Goal: Task Accomplishment & Management: Manage account settings

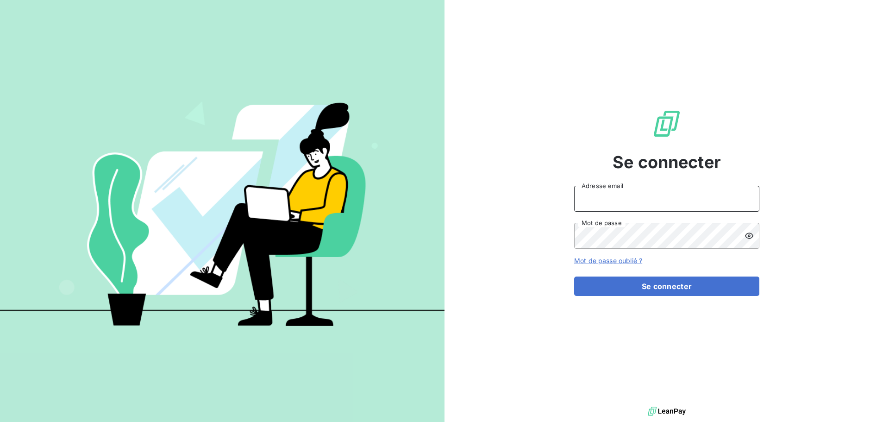
drag, startPoint x: 655, startPoint y: 200, endPoint x: 649, endPoint y: 201, distance: 6.5
click at [655, 200] on input "Adresse email" at bounding box center [666, 199] width 185 height 26
type input "[PERSON_NAME][EMAIL_ADDRESS][DOMAIN_NAME]"
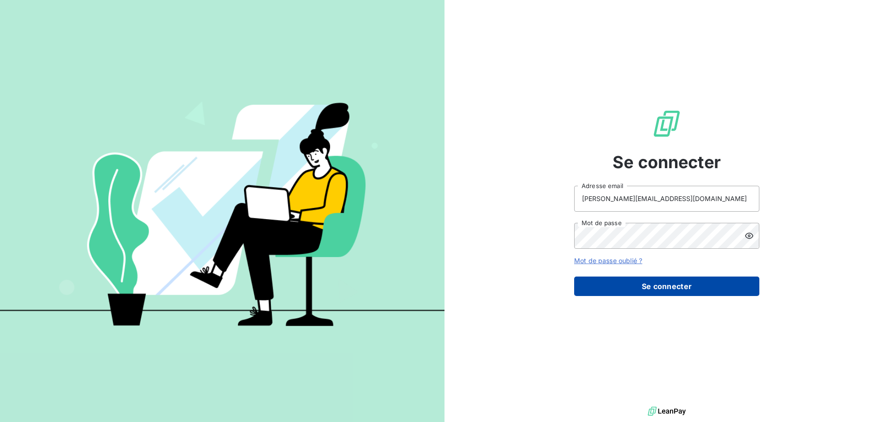
click at [633, 282] on button "Se connecter" at bounding box center [666, 285] width 185 height 19
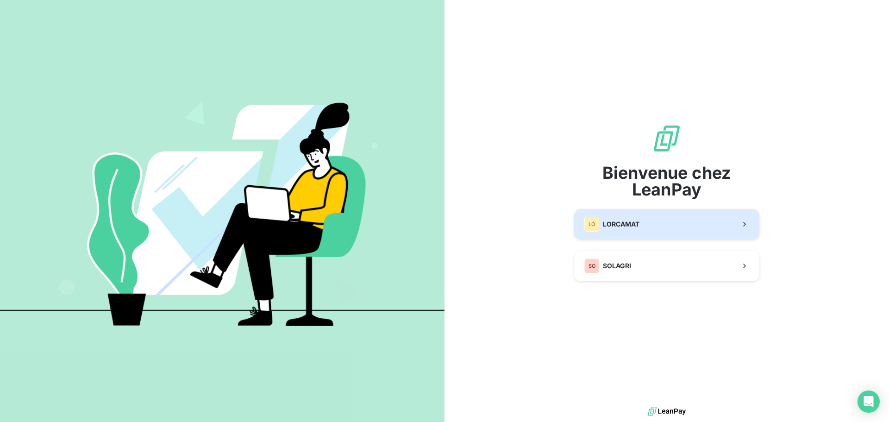
click at [649, 222] on button "LO LORCAMAT" at bounding box center [666, 224] width 185 height 31
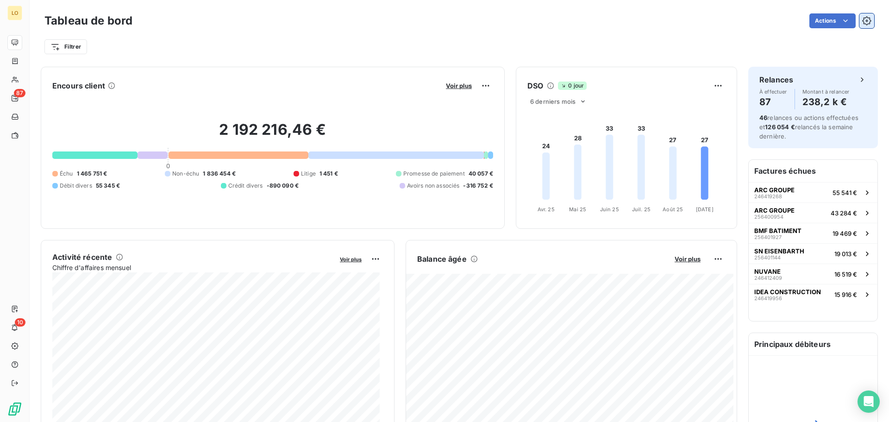
click at [862, 24] on icon "button" at bounding box center [866, 20] width 9 height 9
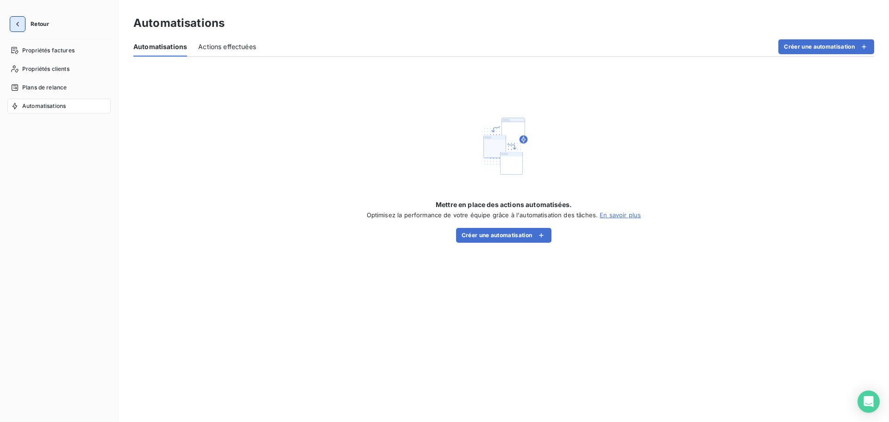
click at [15, 23] on icon "button" at bounding box center [17, 23] width 9 height 9
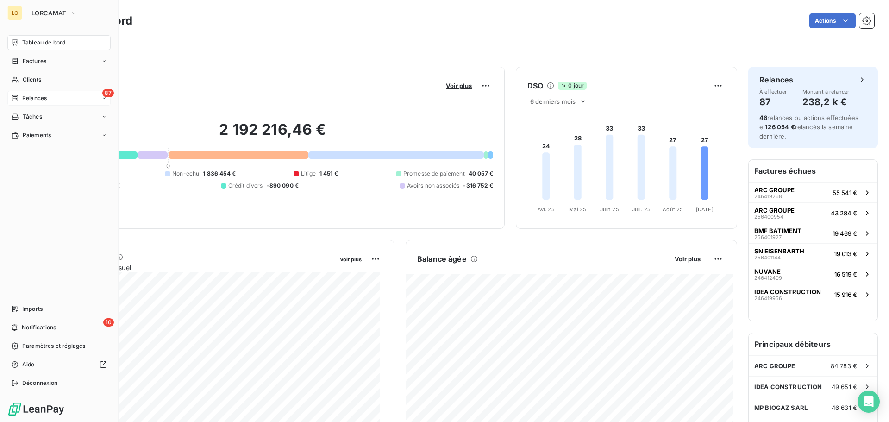
click at [36, 97] on span "Relances" at bounding box center [34, 98] width 25 height 8
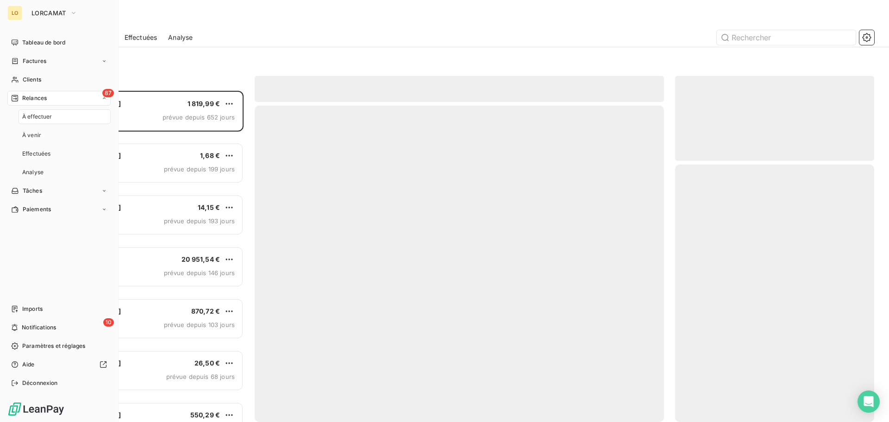
click at [17, 98] on icon at bounding box center [14, 97] width 7 height 7
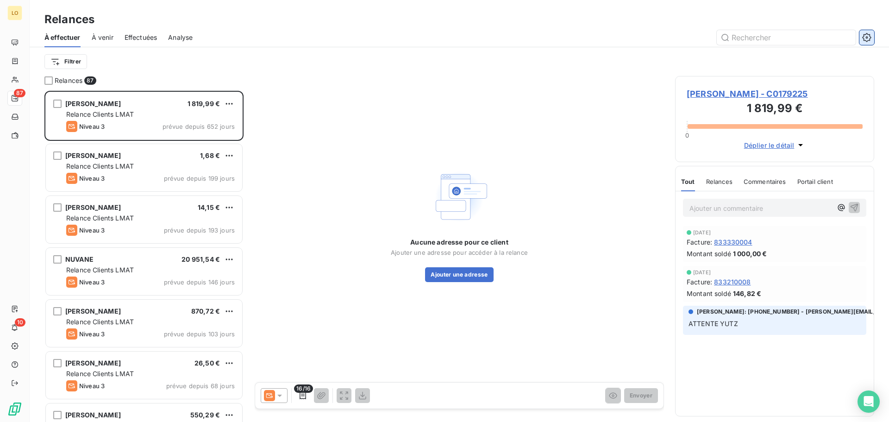
click at [872, 38] on button "button" at bounding box center [867, 37] width 15 height 15
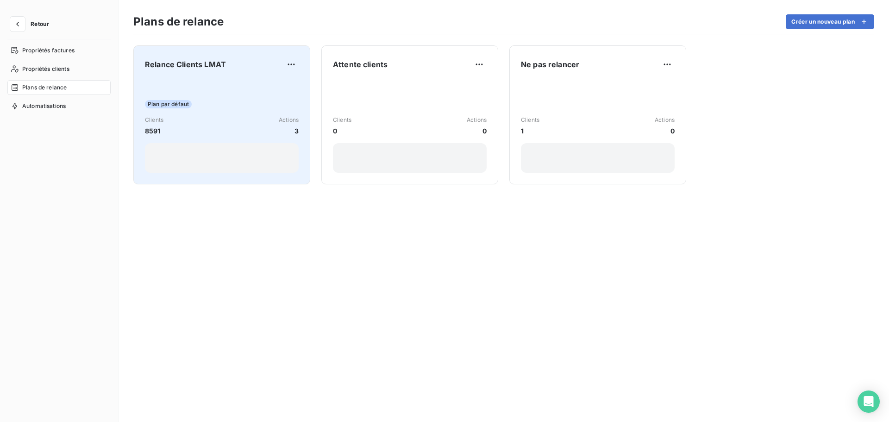
click at [245, 124] on div "Clients 8591 Actions 3" at bounding box center [222, 126] width 154 height 20
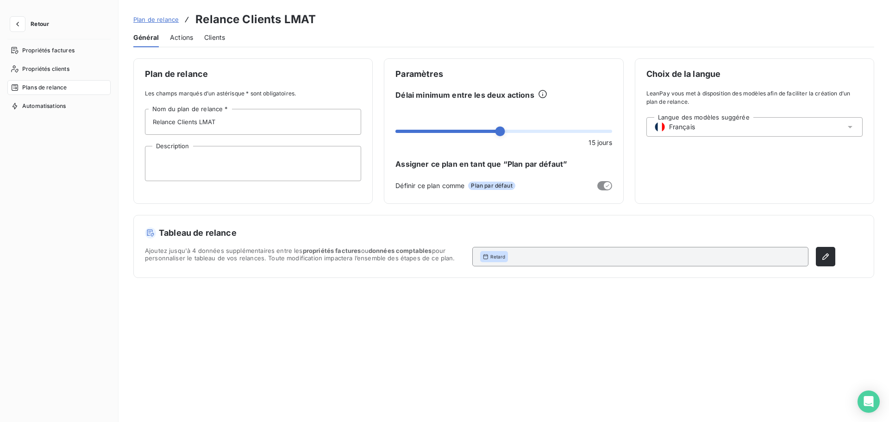
click at [185, 40] on span "Actions" at bounding box center [181, 37] width 23 height 9
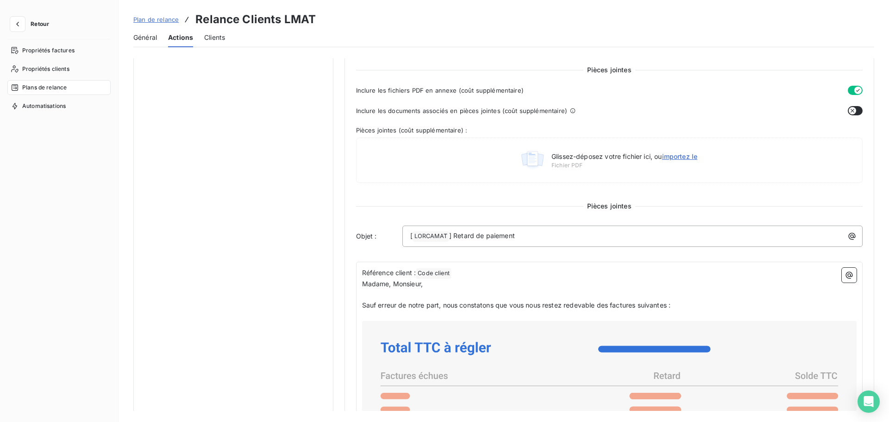
scroll to position [185, 0]
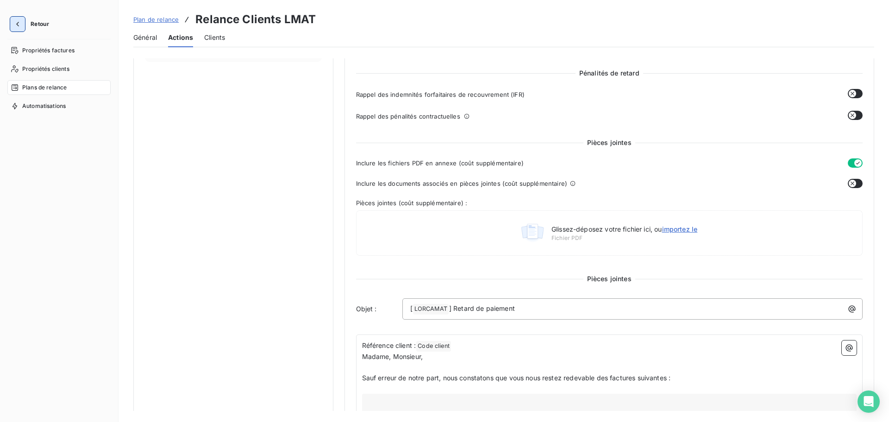
click at [19, 26] on icon "button" at bounding box center [17, 23] width 9 height 9
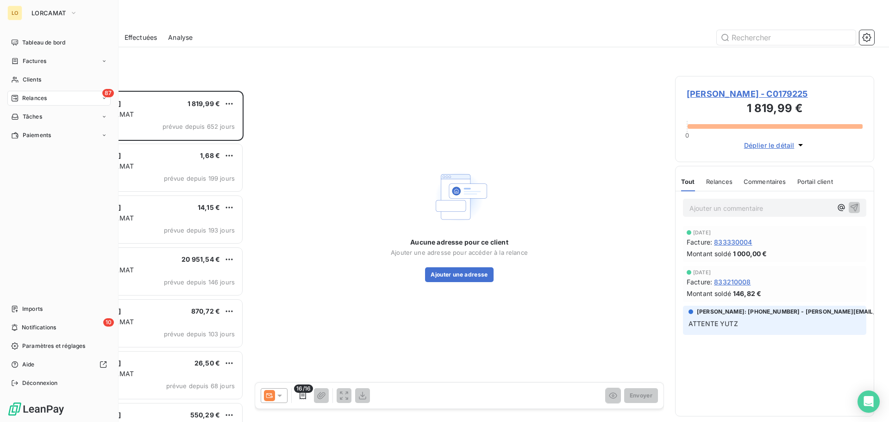
scroll to position [324, 192]
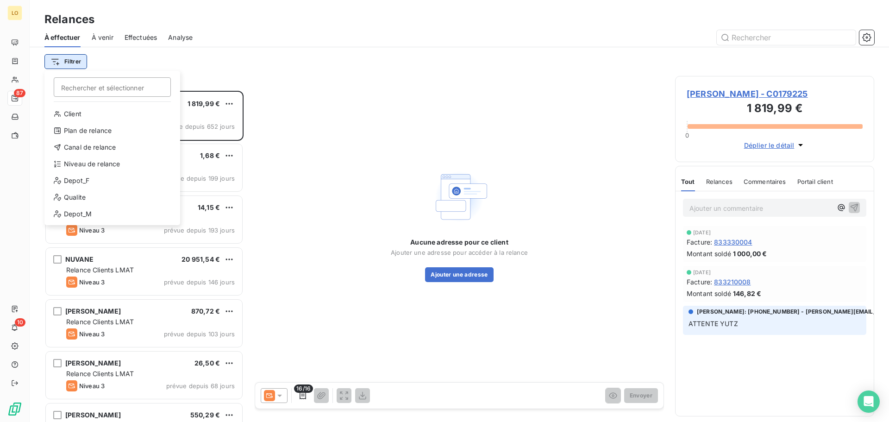
click at [75, 59] on html "LO 87 10 Relances À effectuer À venir Effectuées Analyse Filtrer Rechercher et …" at bounding box center [444, 211] width 889 height 422
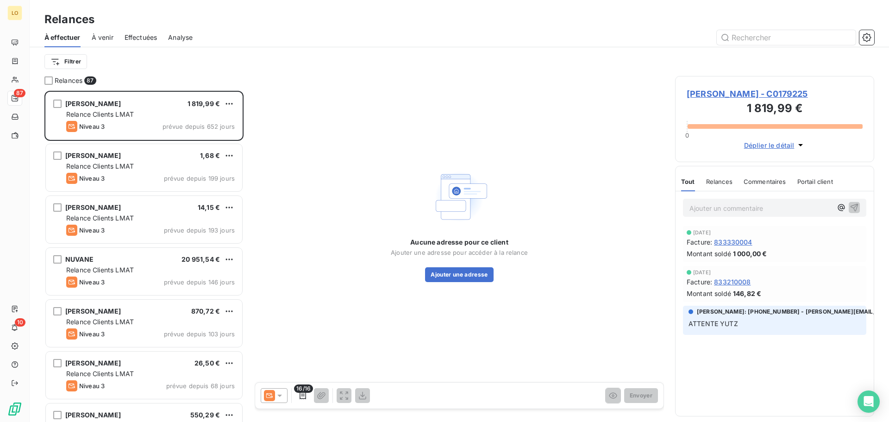
click at [207, 52] on html "LO 87 10 Relances À effectuer À venir Effectuées Analyse Filtrer Relances 87 [P…" at bounding box center [444, 211] width 889 height 422
click at [76, 59] on html "LO 87 10 Relances À effectuer À venir Effectuées Analyse Filtrer Relances 87 [P…" at bounding box center [444, 211] width 889 height 422
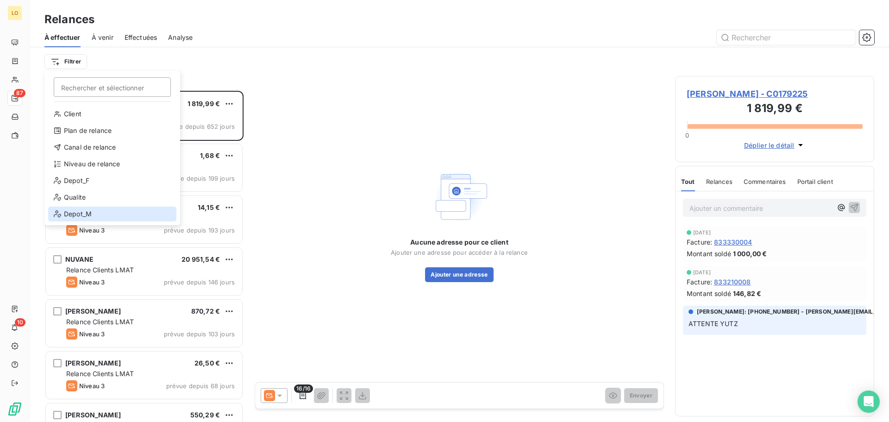
click at [85, 219] on div "Depot_M" at bounding box center [112, 214] width 128 height 15
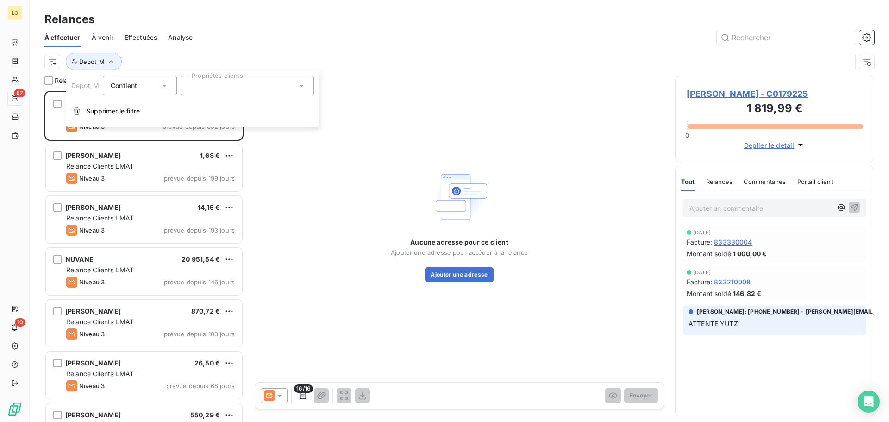
click at [251, 83] on div at bounding box center [247, 85] width 133 height 19
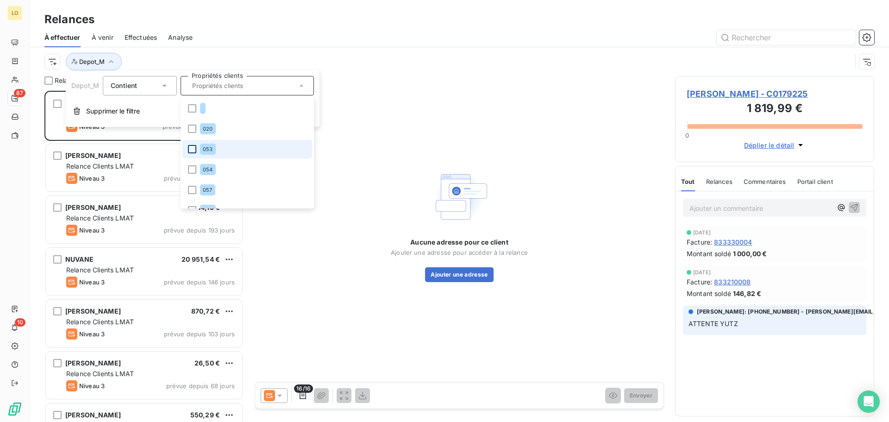
click at [195, 151] on div at bounding box center [192, 149] width 8 height 8
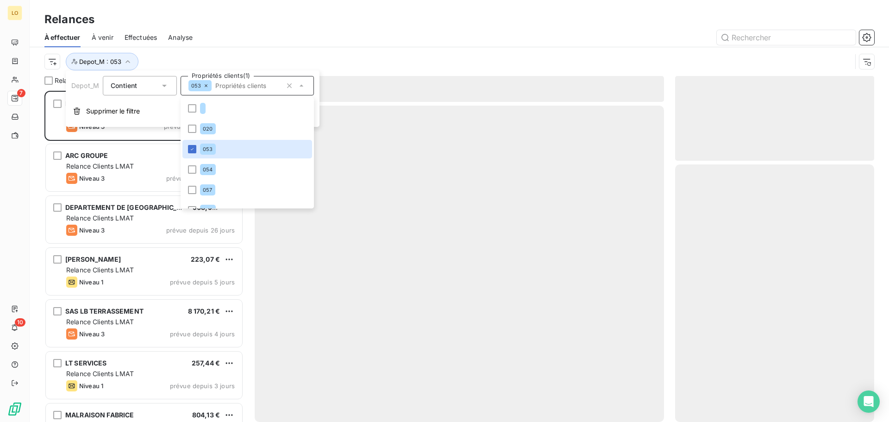
scroll to position [324, 192]
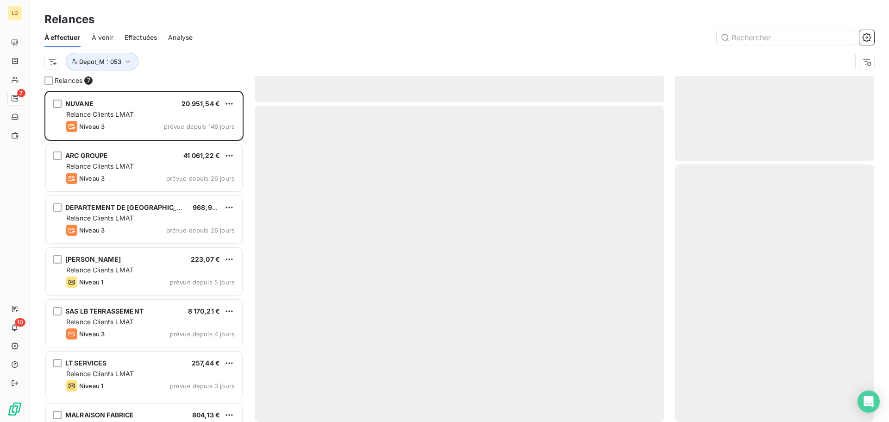
click at [244, 29] on div "À effectuer À venir Effectuées Analyse" at bounding box center [460, 37] width 860 height 19
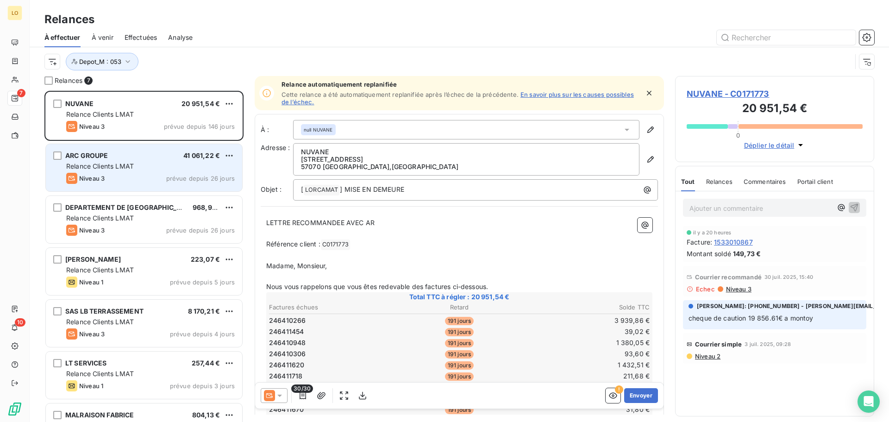
click at [132, 160] on div "ARC GROUPE 41 061,22 € Relance Clients LMAT Niveau 3 prévue depuis 26 jours" at bounding box center [144, 167] width 196 height 47
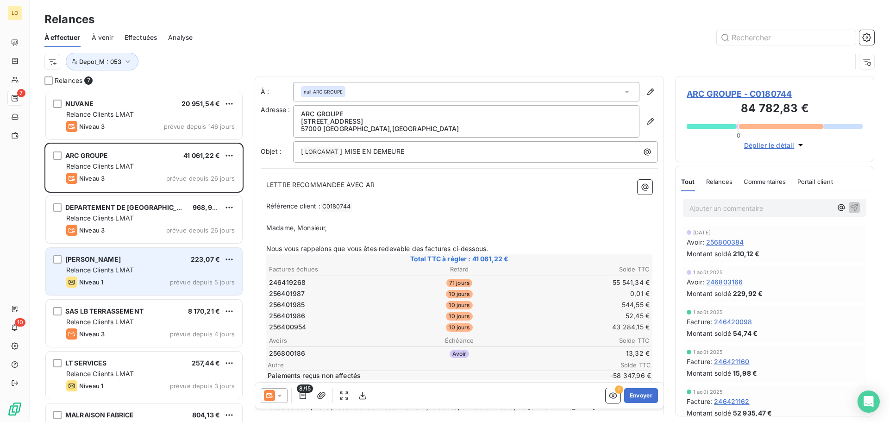
click at [130, 267] on span "Relance Clients LMAT" at bounding box center [100, 270] width 68 height 8
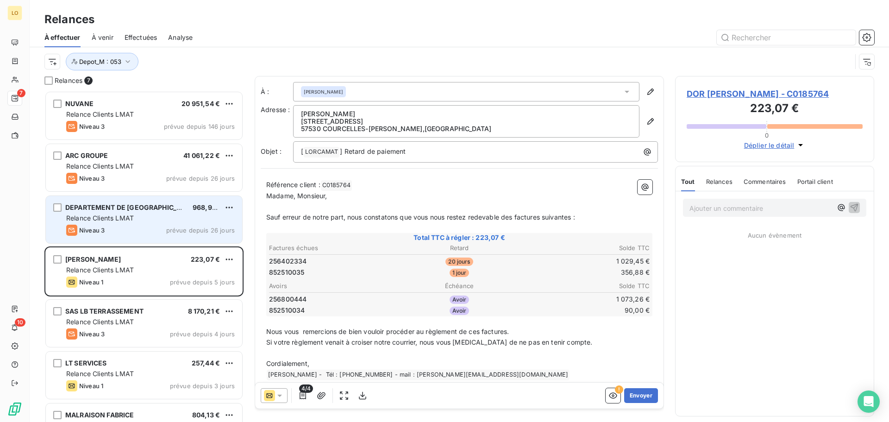
click at [132, 229] on div "Niveau 3 prévue depuis 26 jours" at bounding box center [150, 230] width 169 height 11
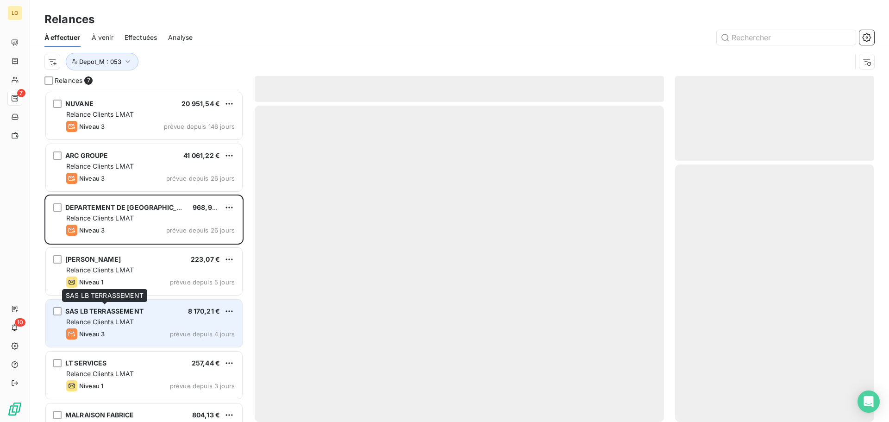
click at [132, 312] on span "SAS LB TERRASSEMENT" at bounding box center [104, 311] width 78 height 8
